Goal: Find contact information: Find contact information

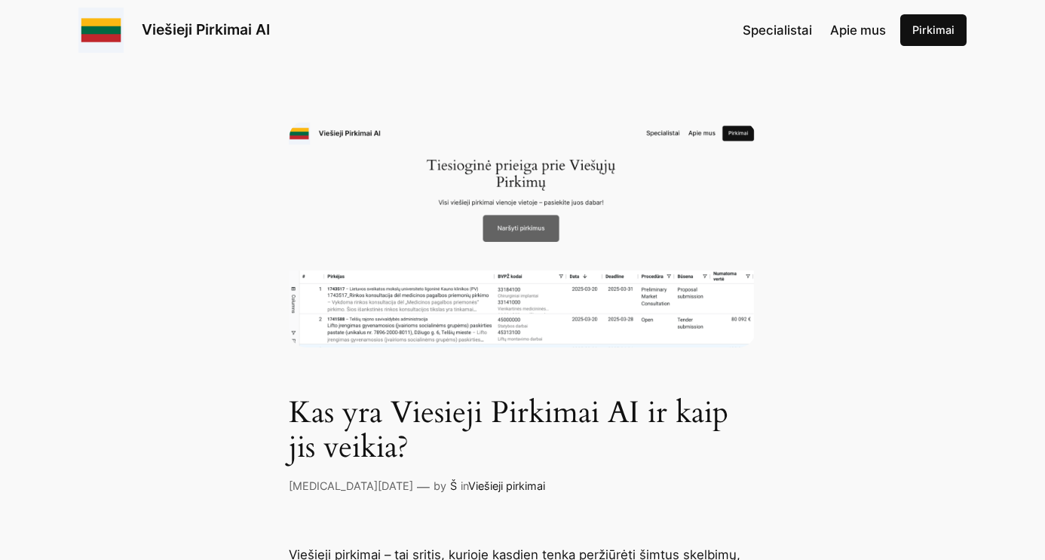
scroll to position [24, 0]
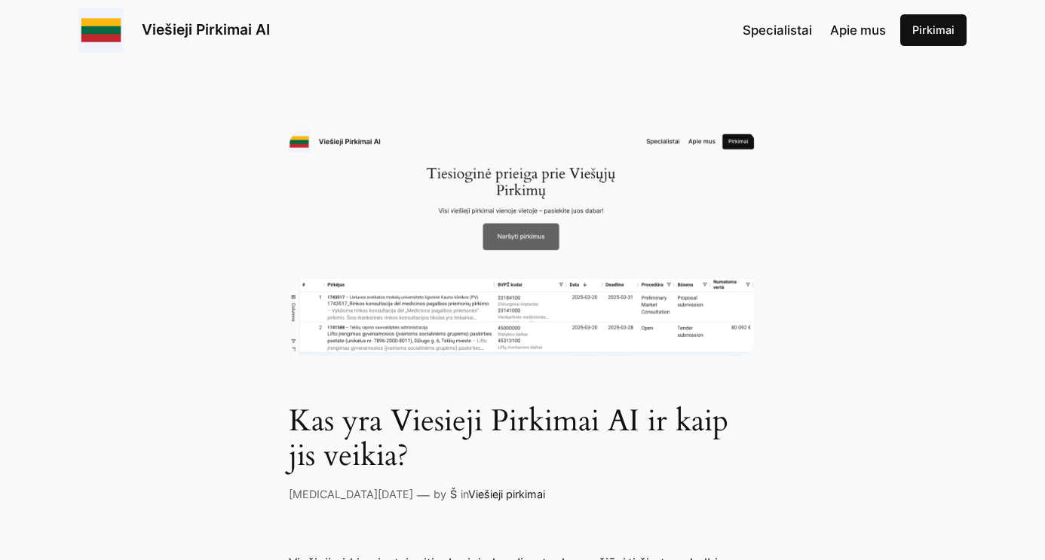
click at [862, 32] on span "Apie mus" at bounding box center [858, 30] width 56 height 15
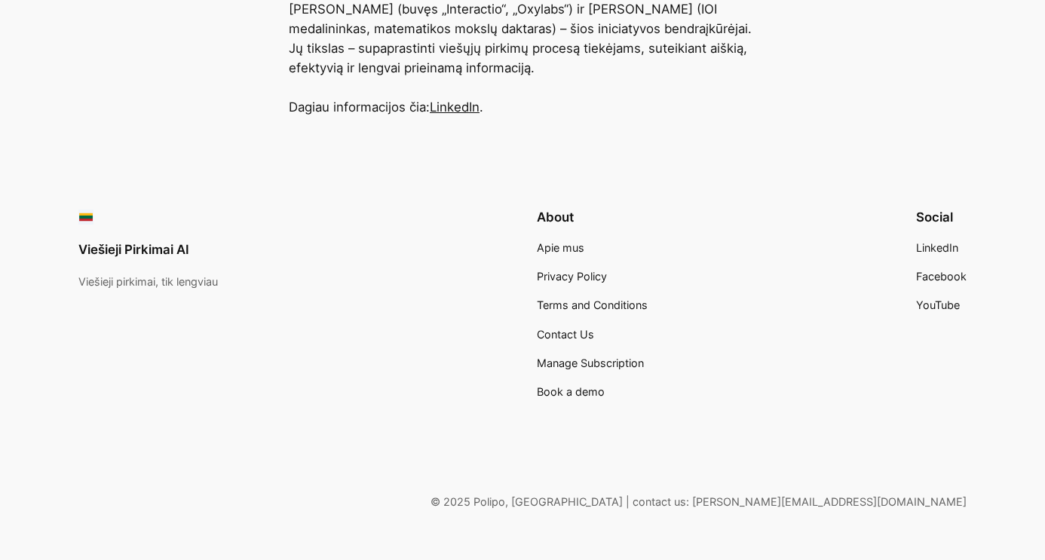
scroll to position [619, 0]
click at [577, 249] on span "Apie mus" at bounding box center [560, 246] width 47 height 13
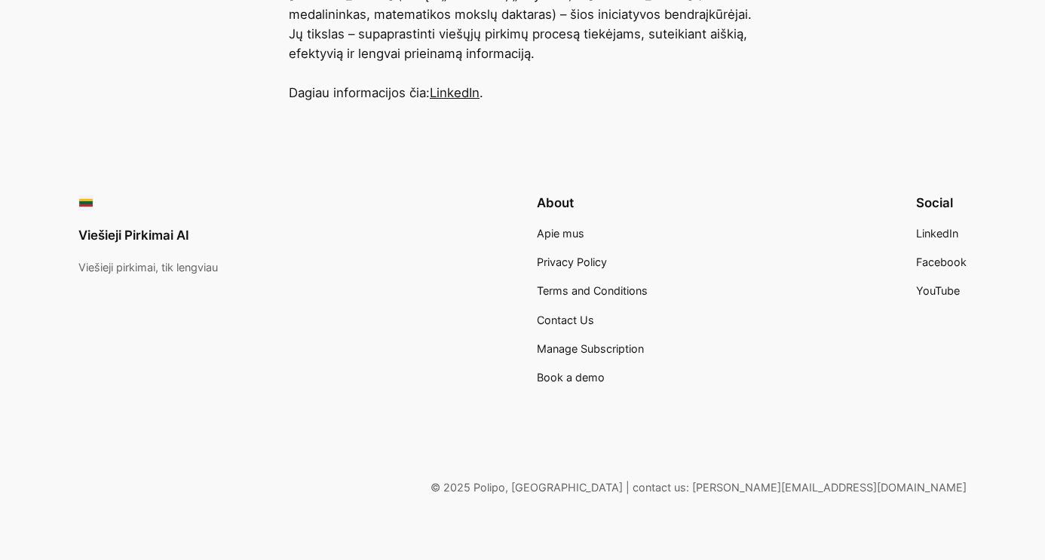
click at [575, 317] on span "Contact Us" at bounding box center [565, 320] width 57 height 13
